Goal: Information Seeking & Learning: Learn about a topic

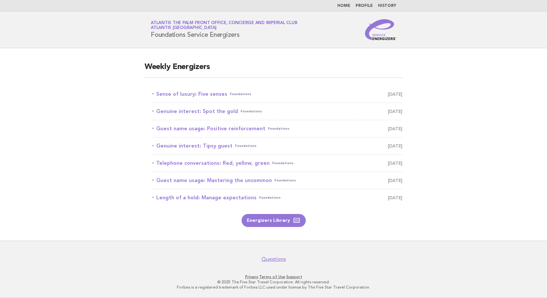
click at [206, 92] on link "Sense of luxury: Five senses Foundations [DATE]" at bounding box center [277, 93] width 250 height 9
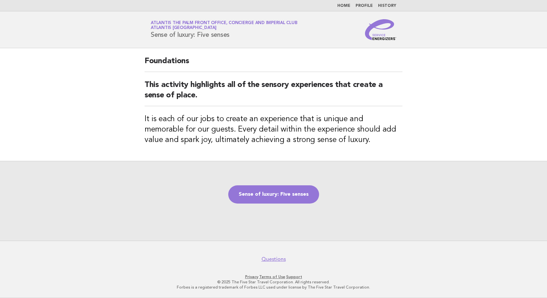
drag, startPoint x: 235, startPoint y: 36, endPoint x: 145, endPoint y: 40, distance: 89.2
click at [145, 40] on header "Service Energizers Atlantis The Palm Front Office, Concierge and Imperial Club …" at bounding box center [273, 29] width 547 height 37
copy h1 "Sense of luxury: Five senses"
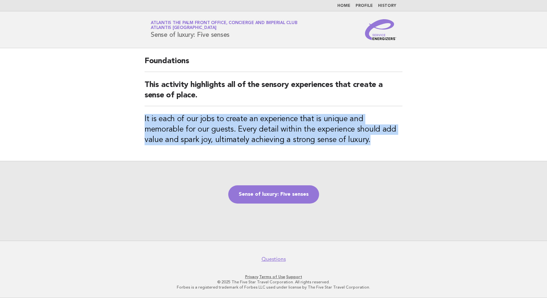
drag, startPoint x: 336, startPoint y: 143, endPoint x: 133, endPoint y: 121, distance: 204.2
click at [133, 121] on main "Foundations This activity highlights all of the sensory experiences that create…" at bounding box center [273, 144] width 547 height 192
copy h3 "It is each of our jobs to create an experience that is unique and memorable for…"
